Goal: Task Accomplishment & Management: Manage account settings

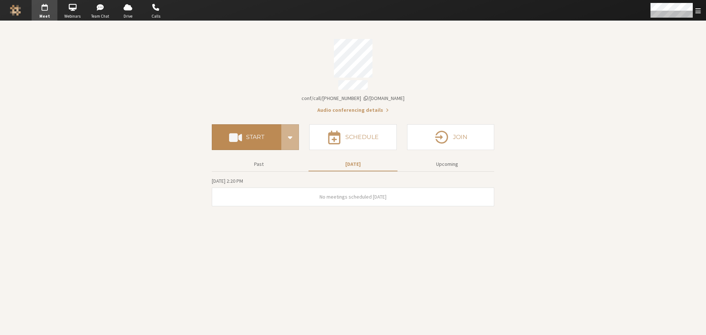
click at [263, 135] on h4 "Start" at bounding box center [255, 137] width 18 height 6
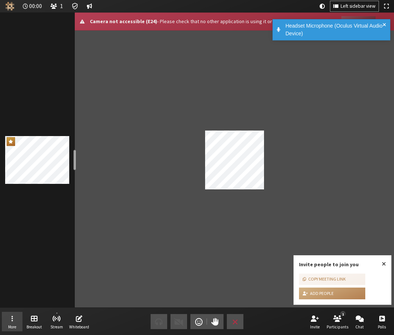
click at [12, 312] on button "More" at bounding box center [12, 322] width 21 height 20
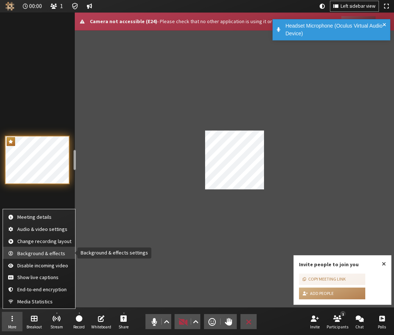
click at [34, 252] on span "Background & effects" at bounding box center [44, 254] width 54 height 6
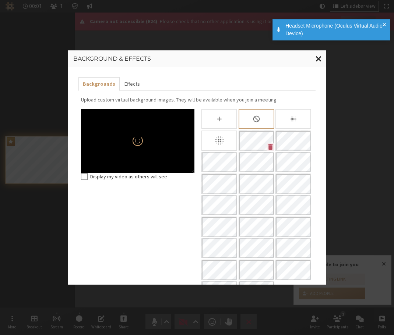
click at [316, 56] on span "Close modal" at bounding box center [318, 58] width 6 height 9
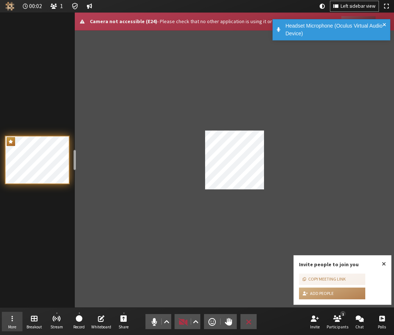
click at [10, 323] on button "More" at bounding box center [12, 322] width 21 height 20
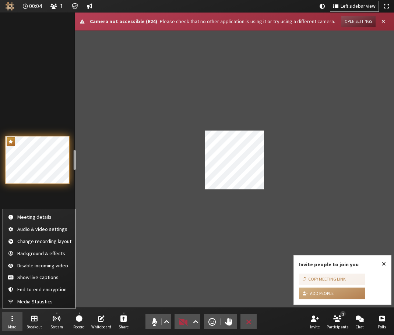
click at [254, 238] on div "Participant" at bounding box center [234, 160] width 319 height 295
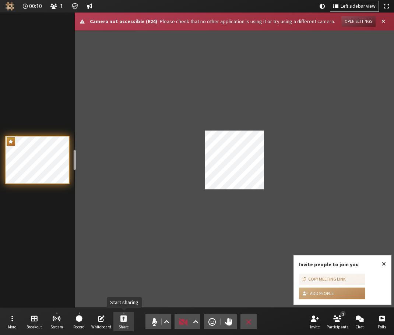
click at [125, 320] on span "Start sharing" at bounding box center [123, 318] width 7 height 8
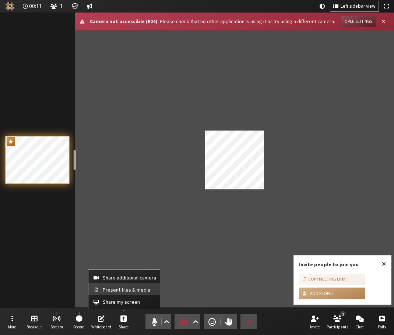
click at [128, 291] on span "Present files & media" at bounding box center [129, 290] width 53 height 6
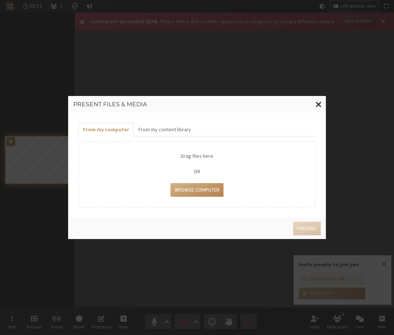
click at [319, 100] on span "Close modal" at bounding box center [318, 104] width 6 height 9
click at [321, 102] on span "Close modal" at bounding box center [318, 104] width 6 height 9
click at [320, 102] on span "Close modal" at bounding box center [318, 104] width 6 height 9
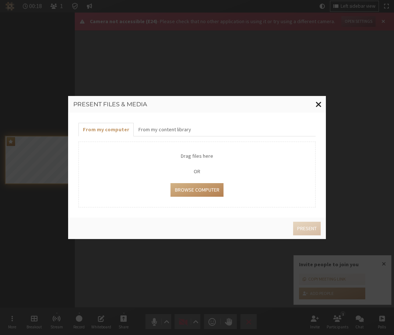
click at [320, 102] on span "Close modal" at bounding box center [318, 104] width 6 height 9
click at [319, 103] on span "Close modal" at bounding box center [318, 104] width 6 height 9
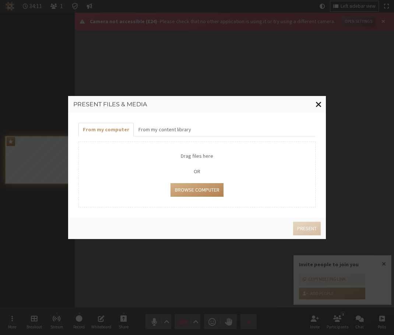
click at [315, 105] on button "Close modal" at bounding box center [318, 104] width 14 height 17
click at [318, 103] on span "Close modal" at bounding box center [318, 104] width 6 height 9
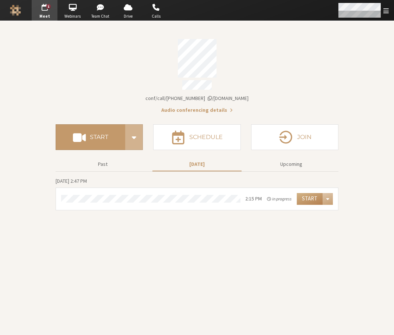
click at [385, 10] on span "Open menu" at bounding box center [386, 10] width 6 height 7
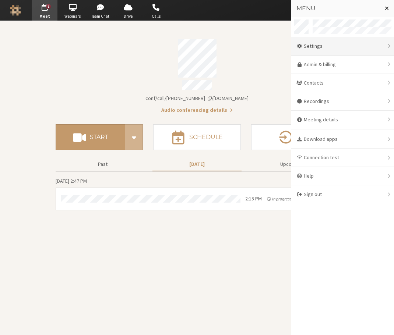
click at [342, 47] on div "Settings" at bounding box center [342, 46] width 103 height 18
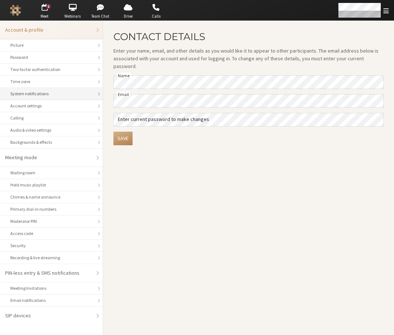
click at [42, 100] on li "System notifications" at bounding box center [51, 94] width 103 height 12
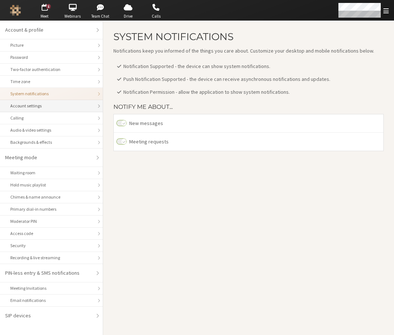
click at [39, 105] on div "Account settings" at bounding box center [51, 106] width 82 height 7
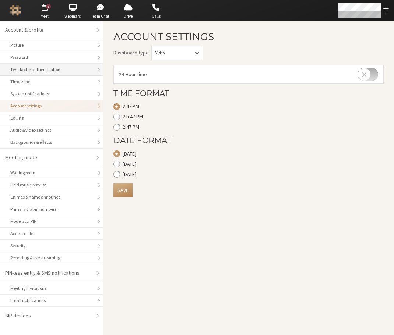
click at [39, 67] on div "Two-factor authentication" at bounding box center [51, 69] width 82 height 7
